Goal: Task Accomplishment & Management: Complete application form

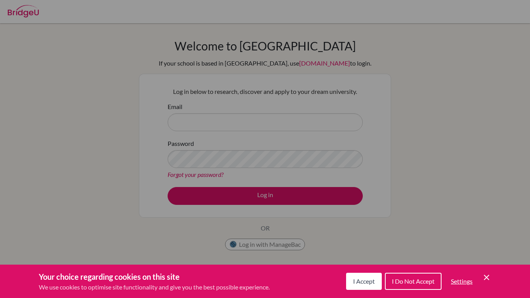
click at [369, 273] on button "I Accept" at bounding box center [364, 281] width 36 height 17
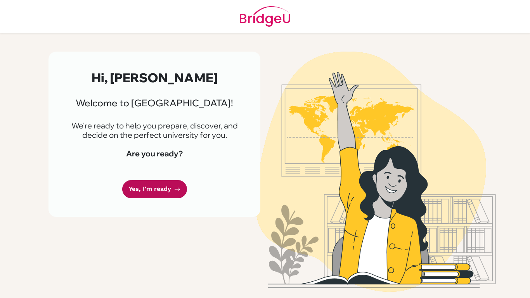
click at [174, 189] on icon at bounding box center [177, 189] width 6 height 6
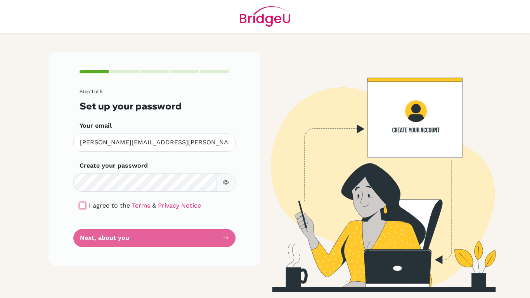
click at [85, 205] on input "checkbox" at bounding box center [83, 206] width 6 height 6
checkbox input "true"
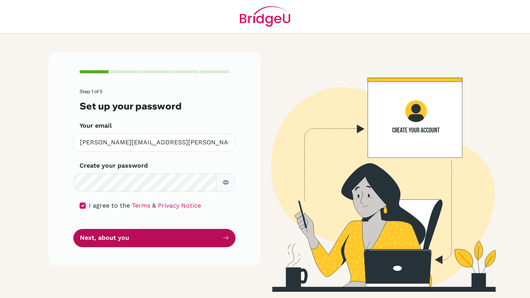
click at [98, 243] on button "Next, about you" at bounding box center [154, 238] width 162 height 18
